Goal: Check status: Check status

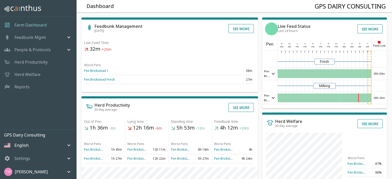
click at [367, 10] on h4 "GPS Dairy Consulting" at bounding box center [350, 6] width 71 height 8
click at [68, 170] on icon "mailbox folders" at bounding box center [69, 172] width 6 height 6
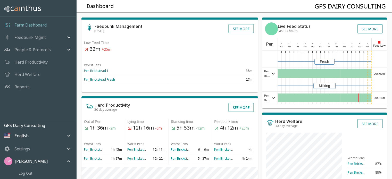
click at [64, 150] on div "Settings" at bounding box center [35, 149] width 62 height 6
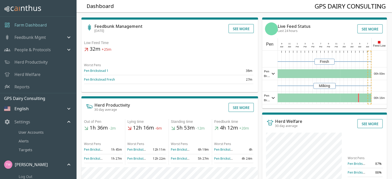
click at [66, 110] on icon "mailbox folders" at bounding box center [69, 109] width 6 height 6
click at [66, 110] on icon "mailbox folders" at bounding box center [69, 108] width 6 height 6
click at [66, 122] on icon "mailbox folders" at bounding box center [69, 122] width 6 height 6
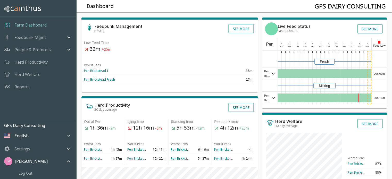
click at [68, 162] on icon "mailbox folders" at bounding box center [69, 161] width 6 height 6
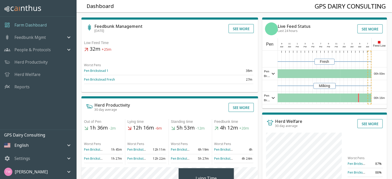
click at [39, 39] on p "Feedbunk Mgmt" at bounding box center [29, 37] width 31 height 6
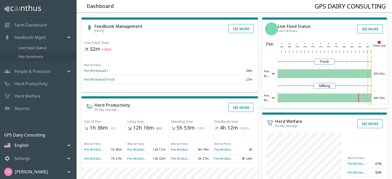
click at [31, 58] on span "Pen Summary" at bounding box center [45, 57] width 53 height 6
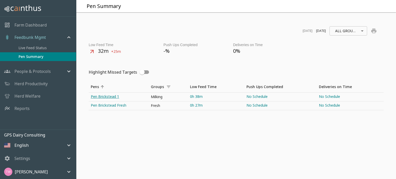
click at [104, 97] on link "Pen Brickstead 1" at bounding box center [119, 97] width 60 height 9
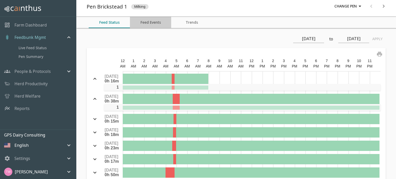
click at [155, 22] on button "Feed Events" at bounding box center [150, 22] width 41 height 11
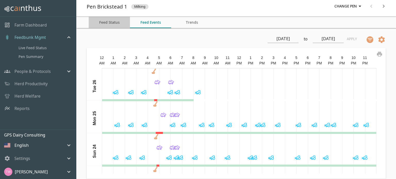
click at [115, 22] on button "Feed Status" at bounding box center [109, 22] width 41 height 11
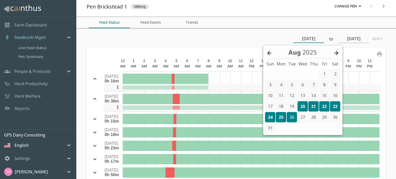
click at [304, 43] on input "[DATE]" at bounding box center [308, 39] width 31 height 8
click at [271, 54] on icon at bounding box center [269, 53] width 6 height 6
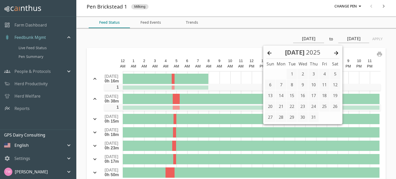
click at [271, 54] on icon at bounding box center [269, 53] width 6 height 6
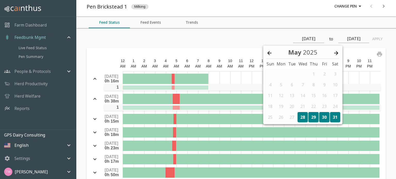
click at [303, 116] on div "28" at bounding box center [302, 117] width 10 height 10
type input "[DATE]"
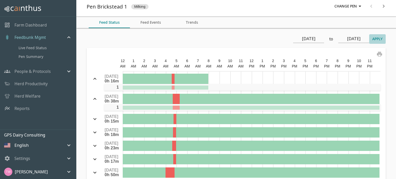
click at [375, 40] on button "Apply" at bounding box center [377, 39] width 16 height 10
click at [35, 60] on link "Pen Summary" at bounding box center [38, 56] width 76 height 9
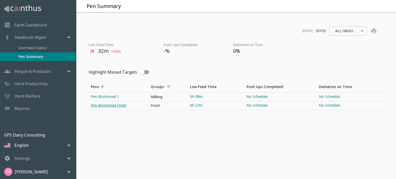
click at [102, 103] on link "Pen Brickstead Fresh" at bounding box center [119, 106] width 60 height 9
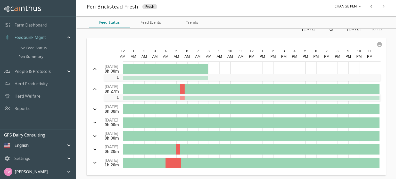
scroll to position [10, 0]
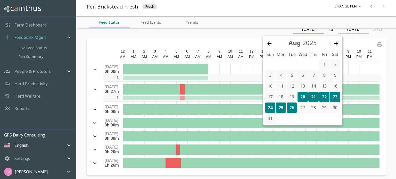
click at [313, 31] on input "[DATE]" at bounding box center [308, 29] width 31 height 8
click at [269, 44] on icon at bounding box center [269, 43] width 6 height 6
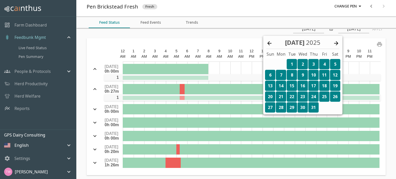
click at [293, 66] on div "1" at bounding box center [292, 64] width 10 height 10
type input "[DATE]"
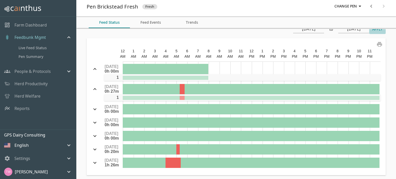
click at [370, 30] on button "Apply" at bounding box center [377, 29] width 16 height 10
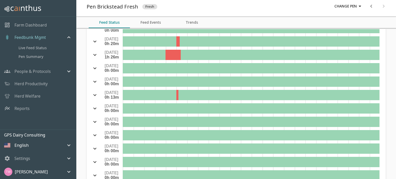
scroll to position [0, 0]
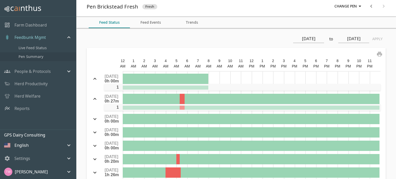
click at [40, 55] on span "Pen Summary" at bounding box center [45, 57] width 53 height 6
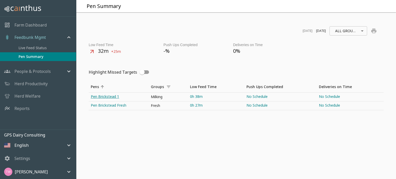
click at [105, 95] on link "Pen Brickstead 1" at bounding box center [119, 97] width 60 height 9
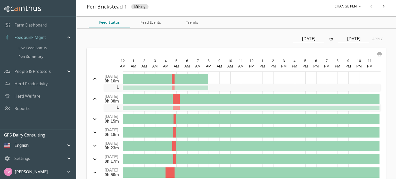
click at [309, 42] on input "[DATE]" at bounding box center [308, 39] width 31 height 8
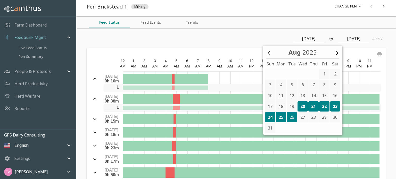
click at [269, 54] on icon at bounding box center [269, 53] width 6 height 6
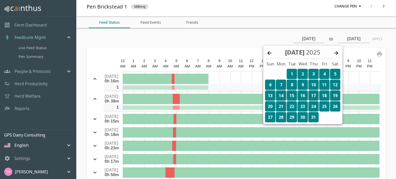
click at [291, 73] on div "1" at bounding box center [292, 74] width 10 height 10
type input "[DATE]"
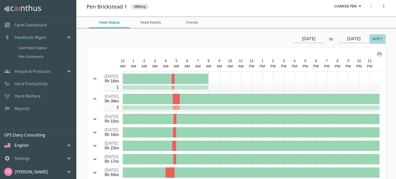
click at [369, 38] on button "Apply" at bounding box center [377, 39] width 16 height 10
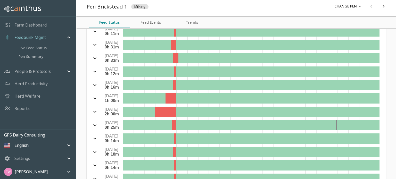
scroll to position [291, 0]
